Goal: Find specific page/section: Find specific page/section

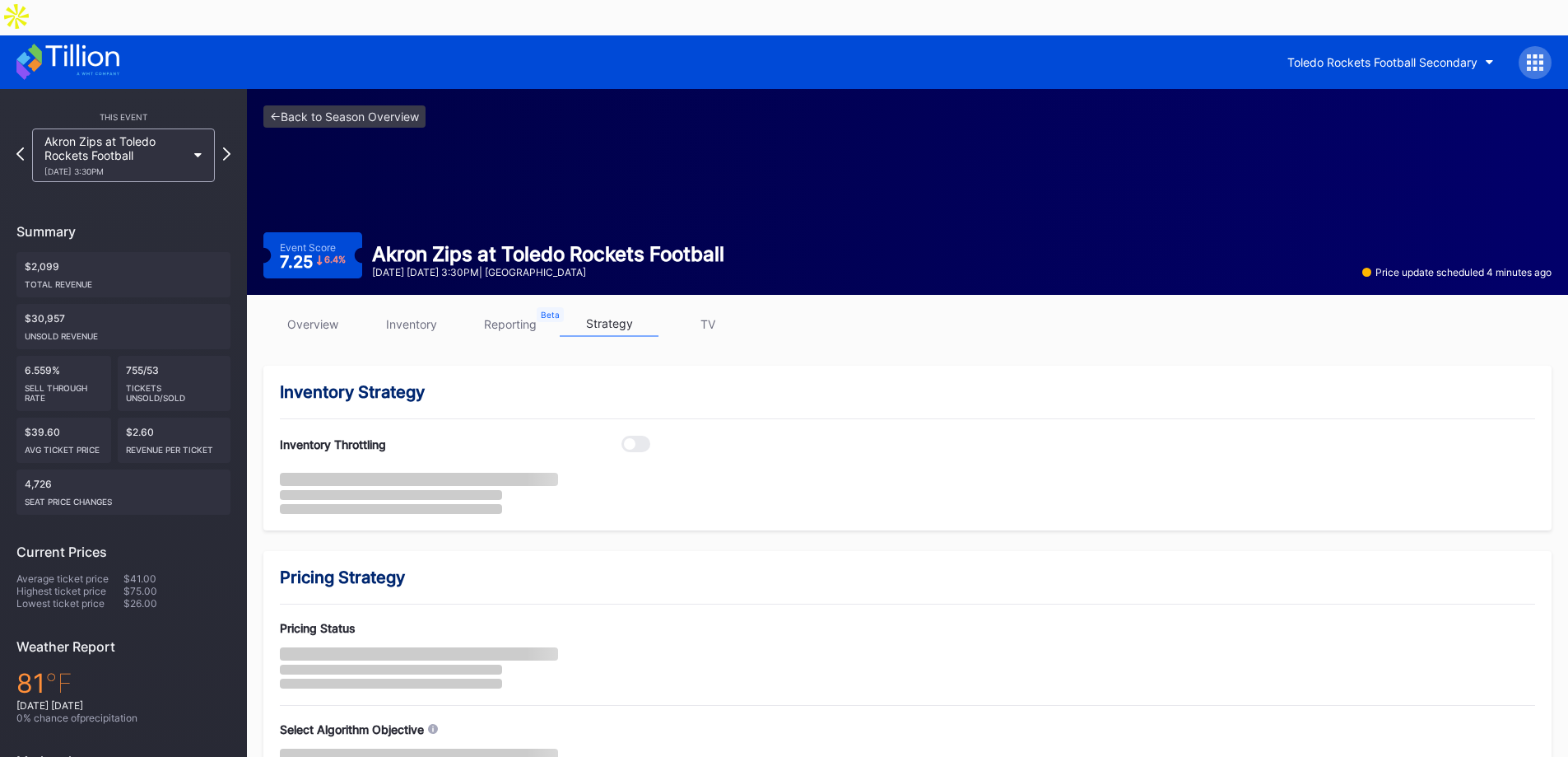
scroll to position [82, 0]
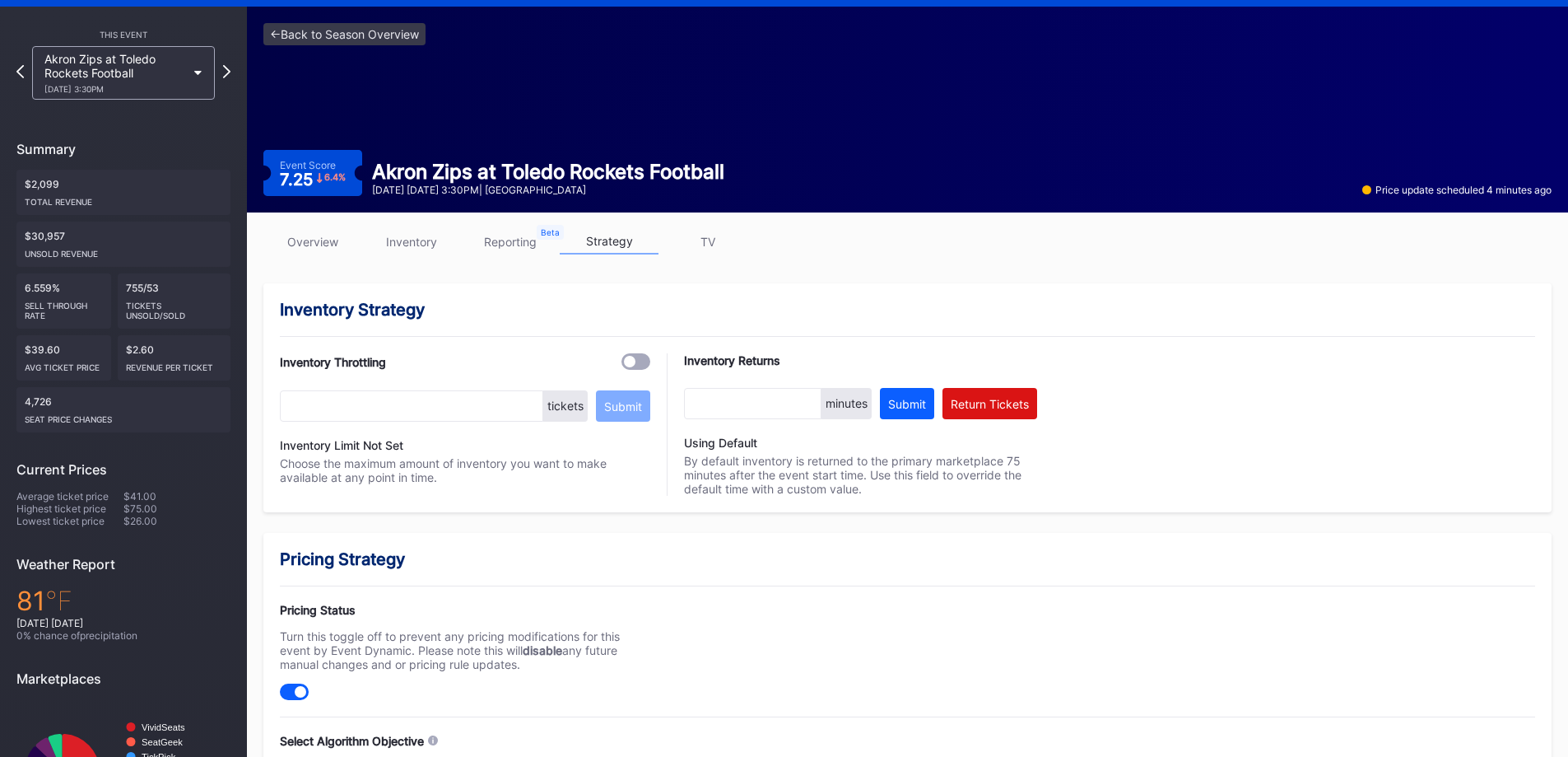
click at [311, 228] on link "overview" at bounding box center [313, 241] width 99 height 25
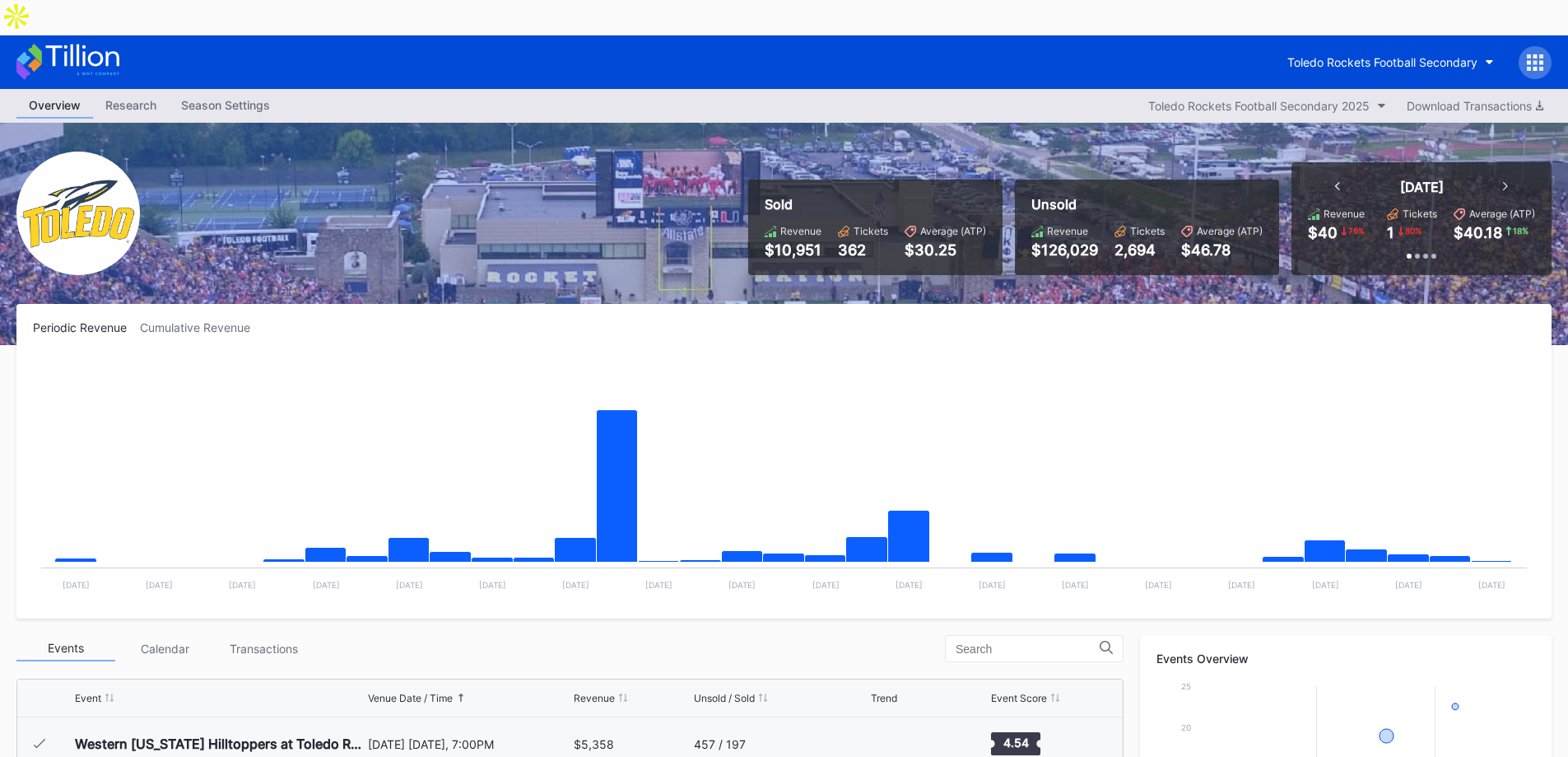
click at [868, 355] on rect "Chart title" at bounding box center [784, 478] width 1502 height 247
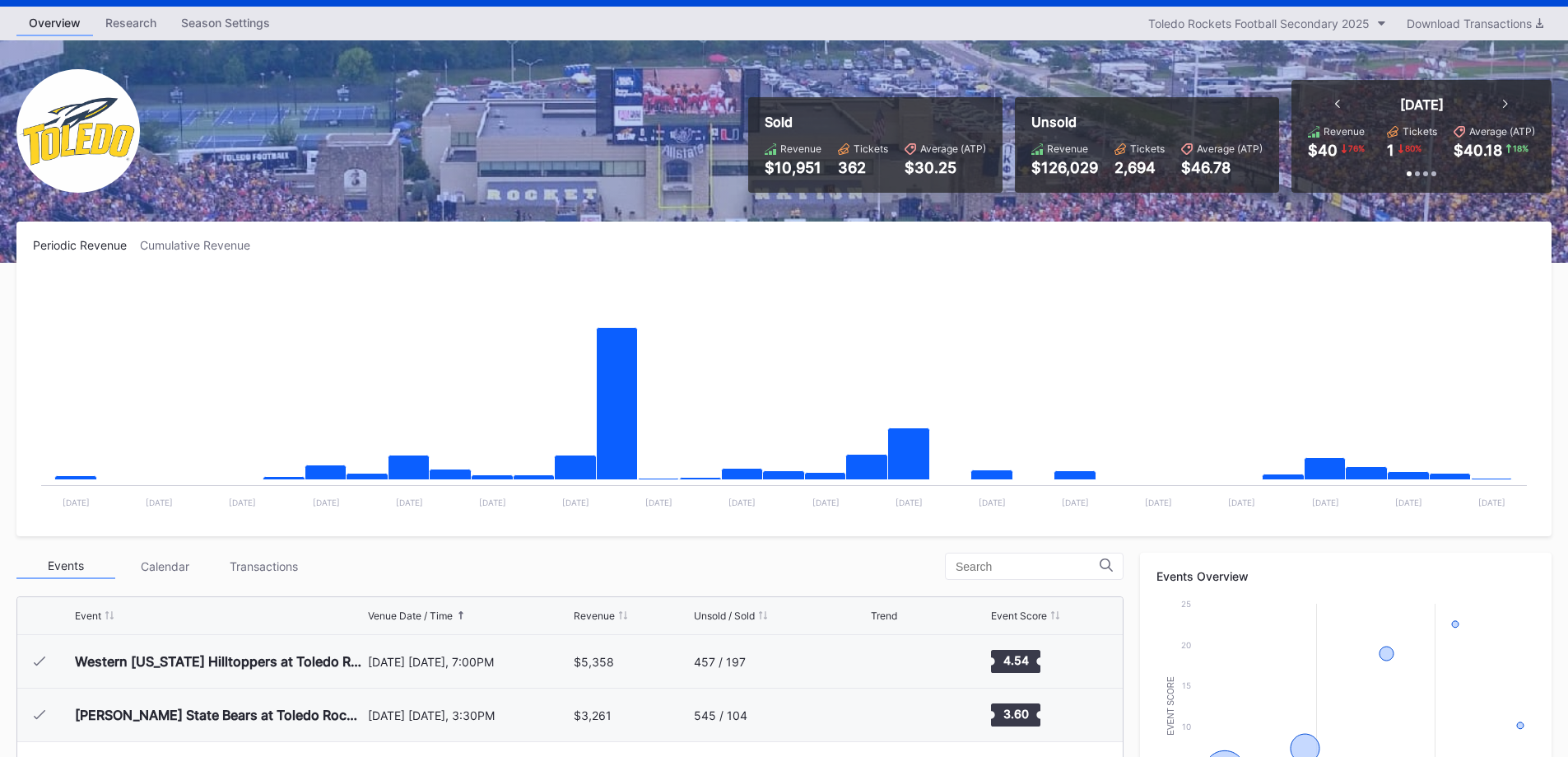
scroll to position [165, 0]
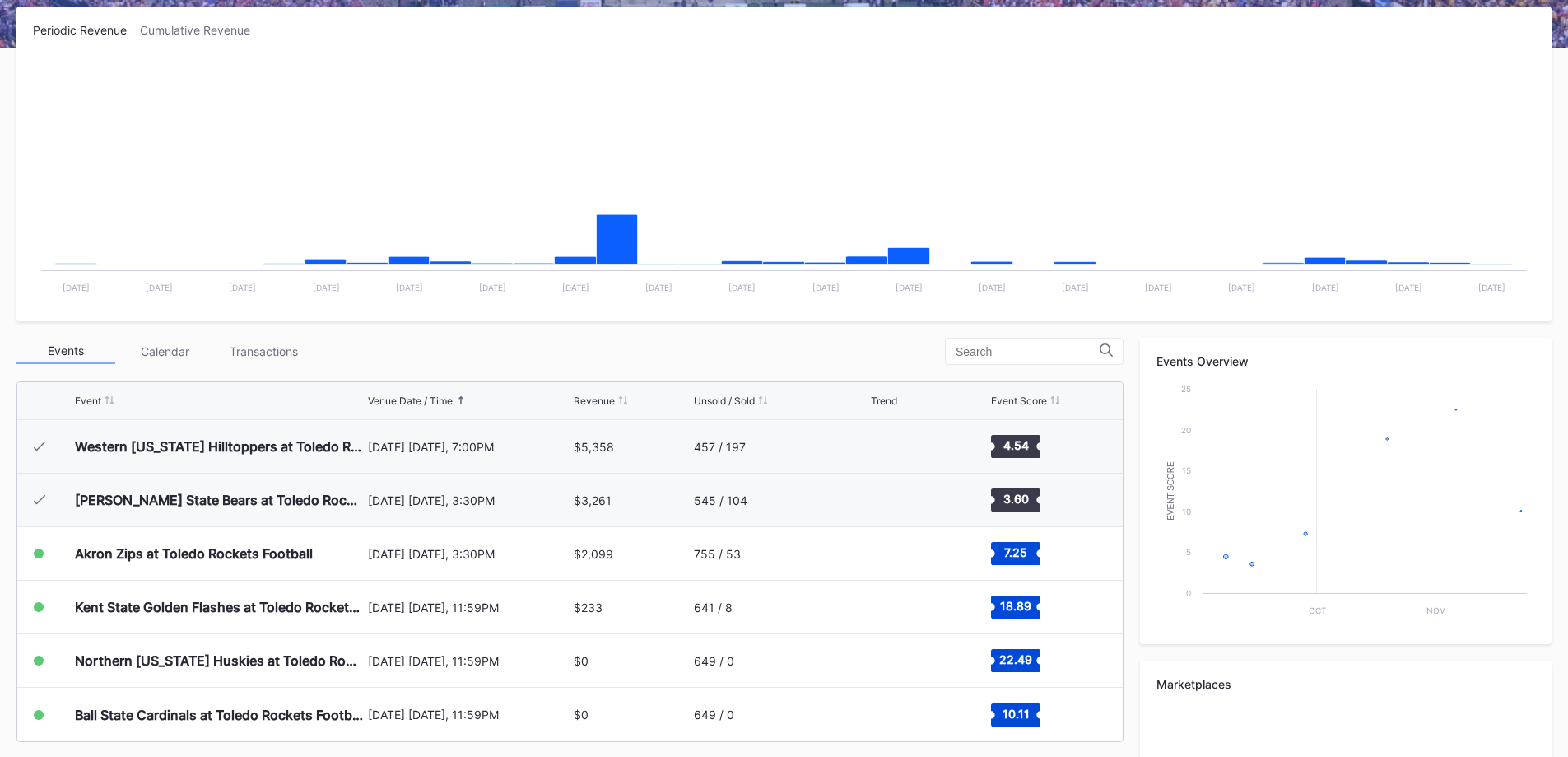
scroll to position [345, 0]
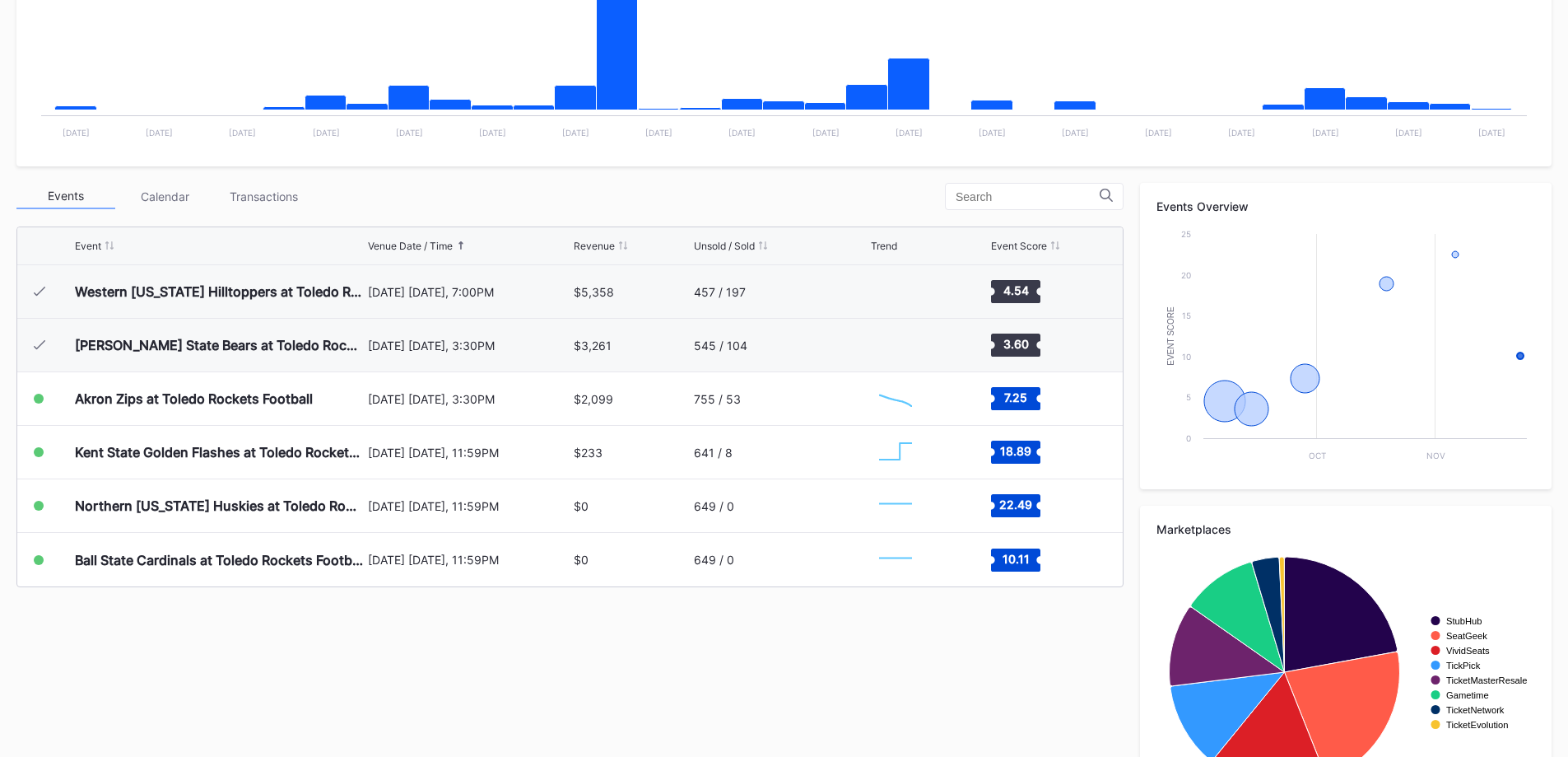
scroll to position [488, 0]
